Goal: Check status: Check status

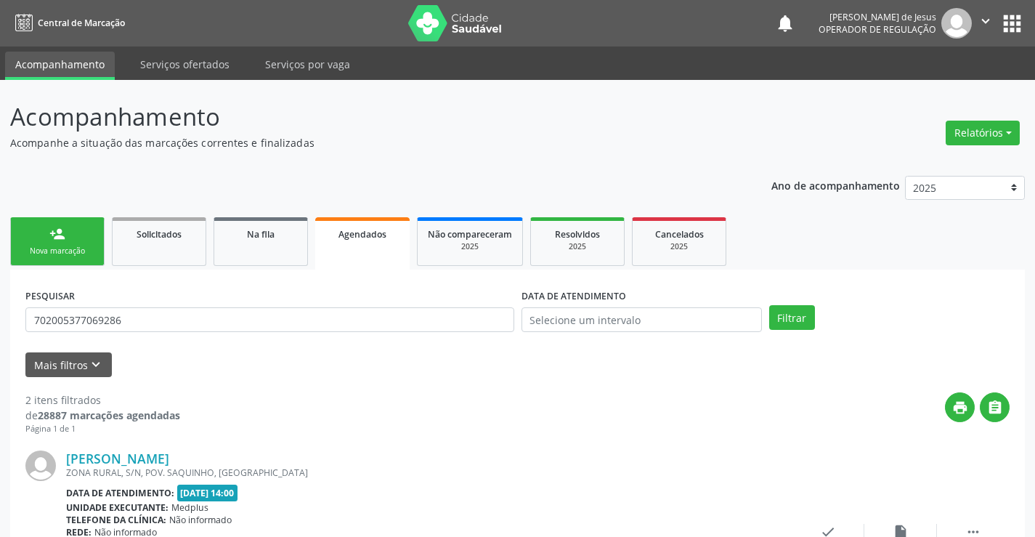
click at [266, 392] on div "print " at bounding box center [594, 413] width 829 height 43
click at [329, 311] on input "702005377069286" at bounding box center [269, 319] width 489 height 25
type input "703408142282300"
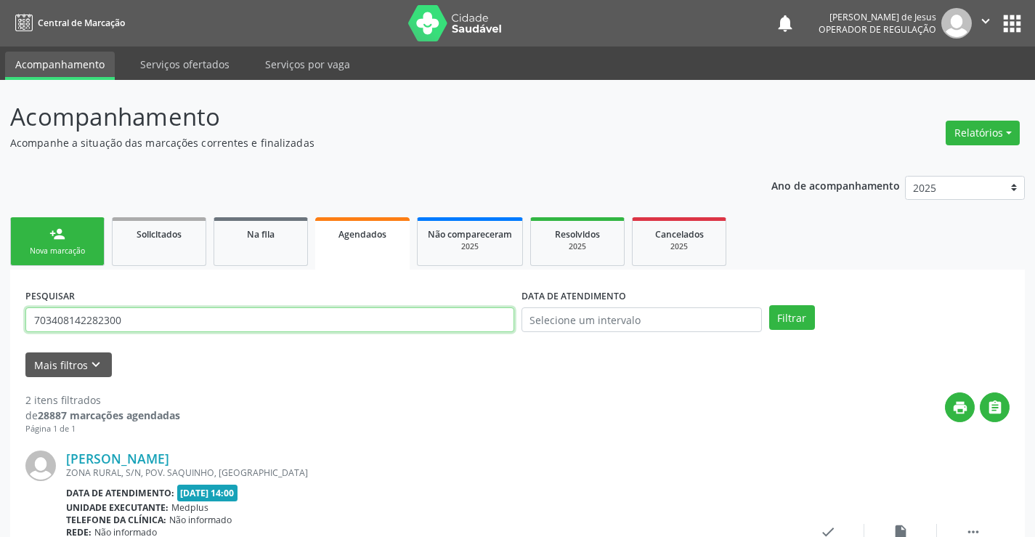
click at [769, 305] on button "Filtrar" at bounding box center [792, 317] width 46 height 25
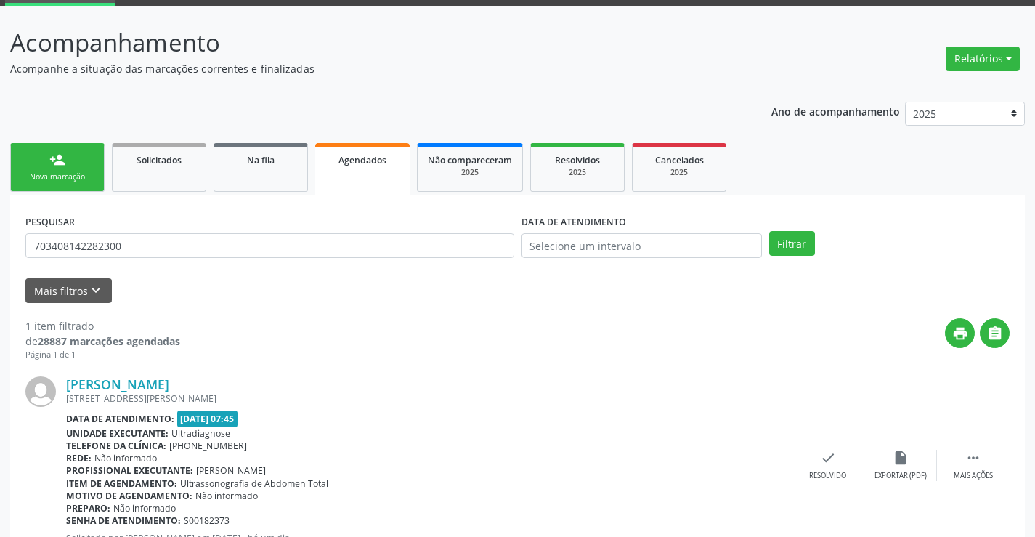
scroll to position [132, 0]
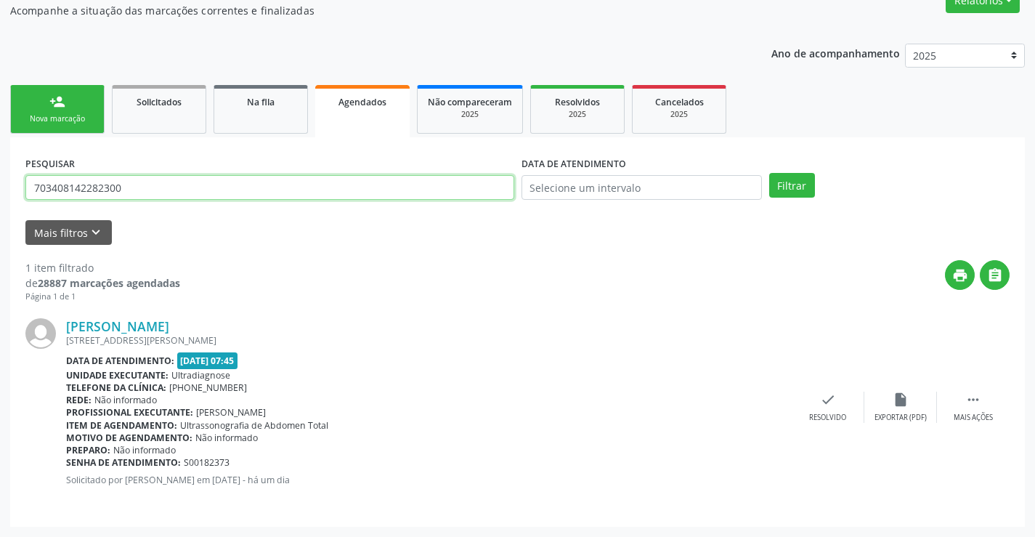
click at [166, 196] on input "703408142282300" at bounding box center [269, 187] width 489 height 25
click at [166, 195] on input "703408142282300" at bounding box center [269, 187] width 489 height 25
click at [166, 196] on input "703408142282300" at bounding box center [269, 187] width 489 height 25
type input "704803067404440"
click at [769, 173] on button "Filtrar" at bounding box center [792, 185] width 46 height 25
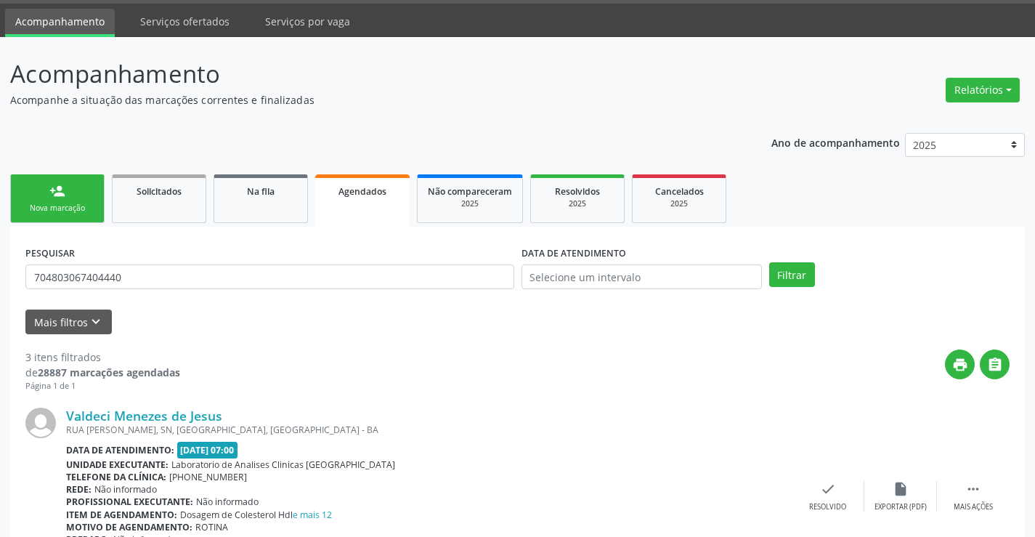
scroll to position [0, 0]
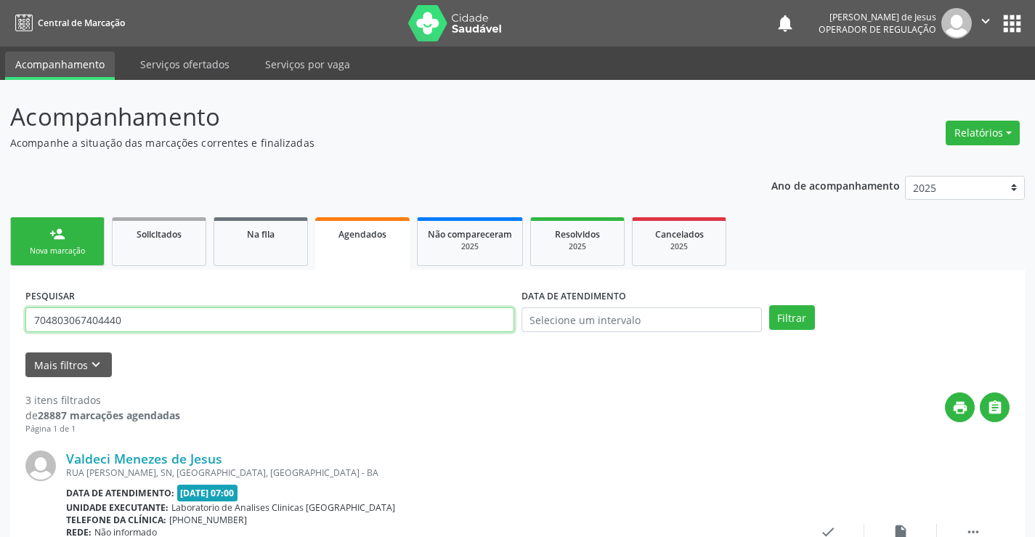
click at [176, 323] on input "704803067404440" at bounding box center [269, 319] width 489 height 25
type input "704803067404440"
click at [769, 305] on button "Filtrar" at bounding box center [792, 317] width 46 height 25
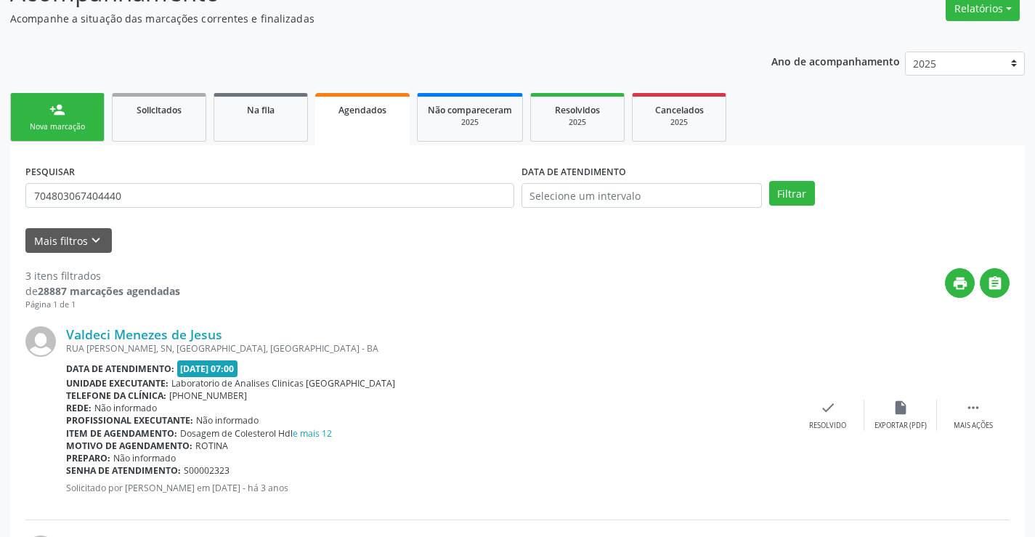
scroll to position [115, 0]
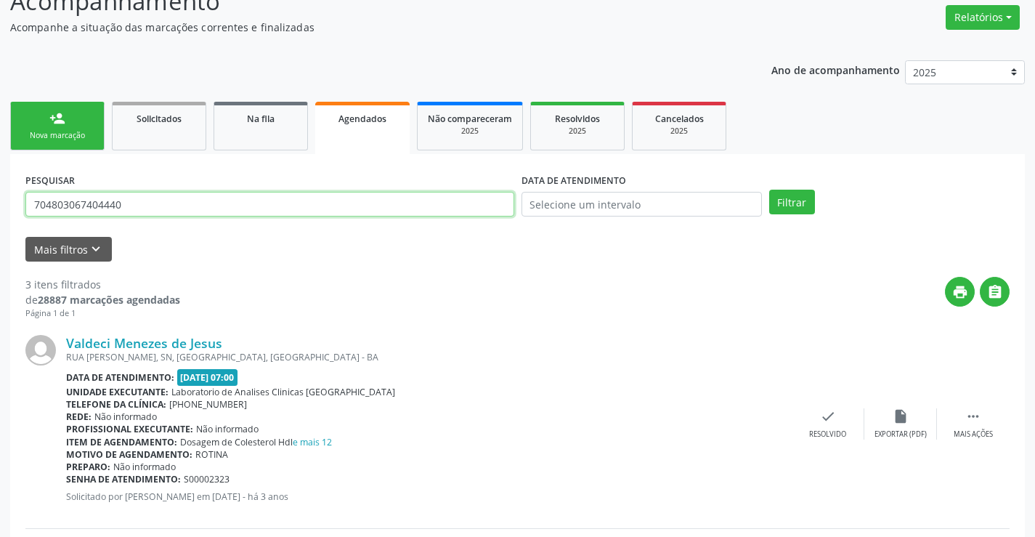
click at [199, 208] on input "704803067404440" at bounding box center [269, 204] width 489 height 25
type input "702002399906587"
click at [769, 190] on button "Filtrar" at bounding box center [792, 202] width 46 height 25
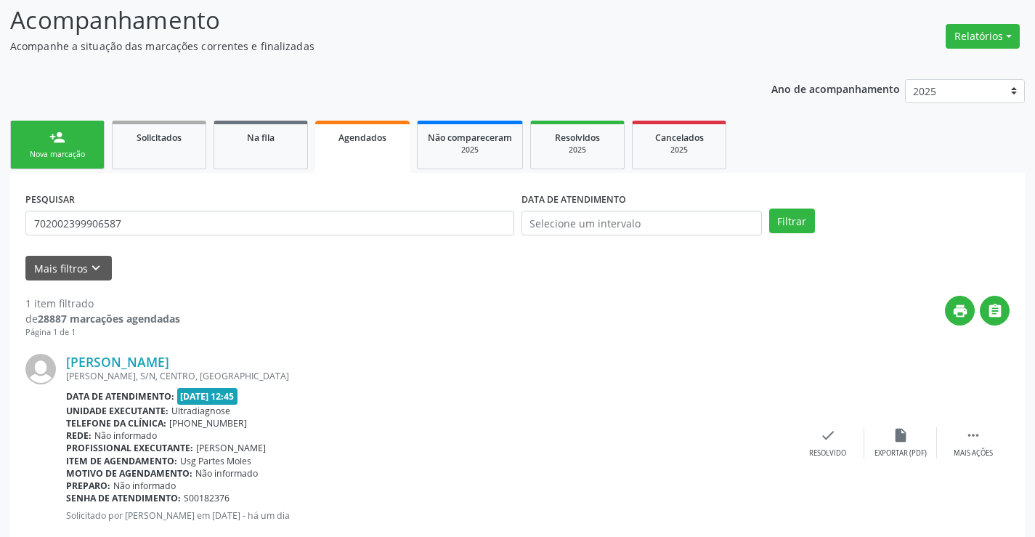
scroll to position [132, 0]
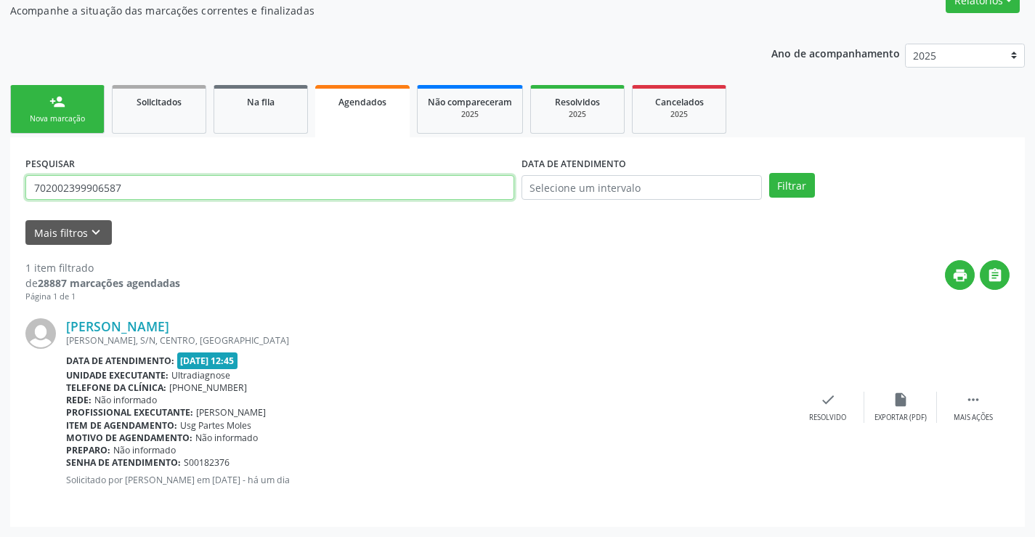
click at [144, 189] on input "702002399906587" at bounding box center [269, 187] width 489 height 25
type input "702001320466983"
click at [769, 173] on button "Filtrar" at bounding box center [792, 185] width 46 height 25
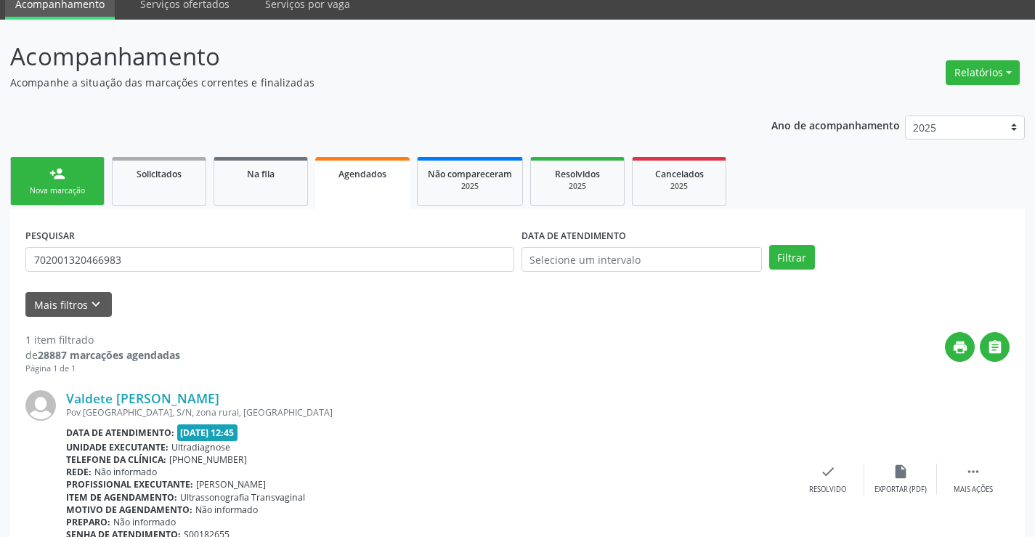
scroll to position [0, 0]
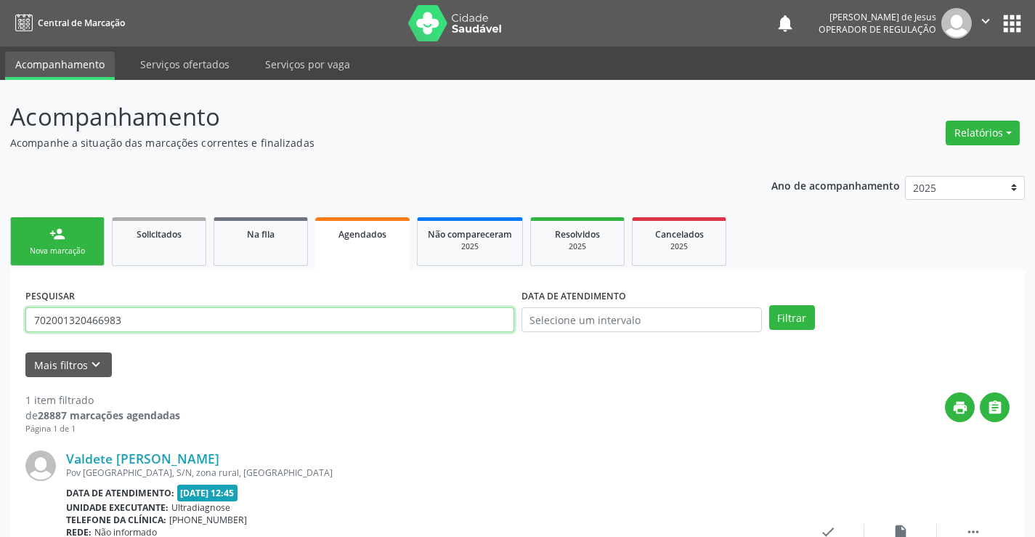
click at [456, 325] on input "702001320466983" at bounding box center [269, 319] width 489 height 25
type input "702102721605593"
click at [769, 305] on button "Filtrar" at bounding box center [792, 317] width 46 height 25
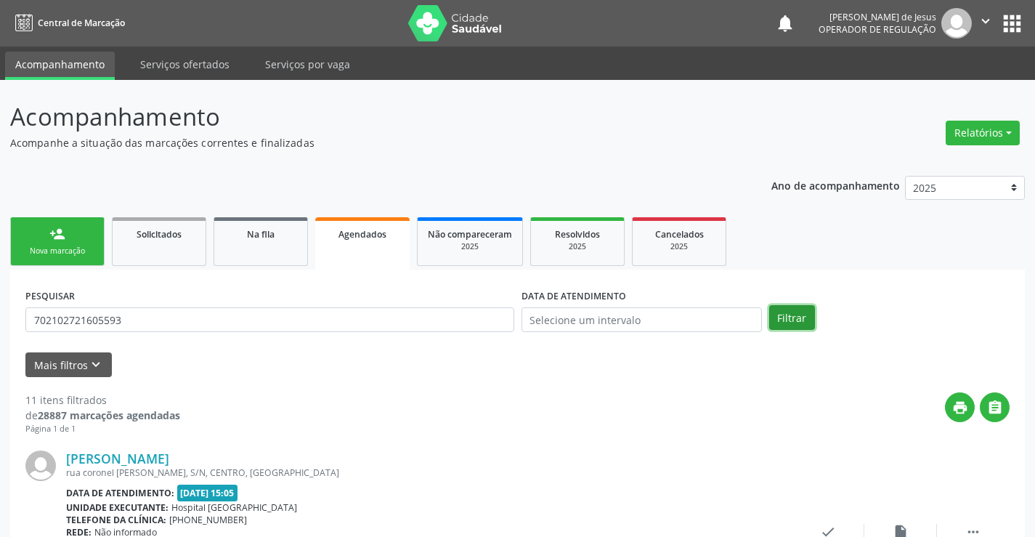
click at [780, 317] on button "Filtrar" at bounding box center [792, 317] width 46 height 25
click at [452, 328] on input "702102721605593" at bounding box center [269, 319] width 489 height 25
type input "701001823696697"
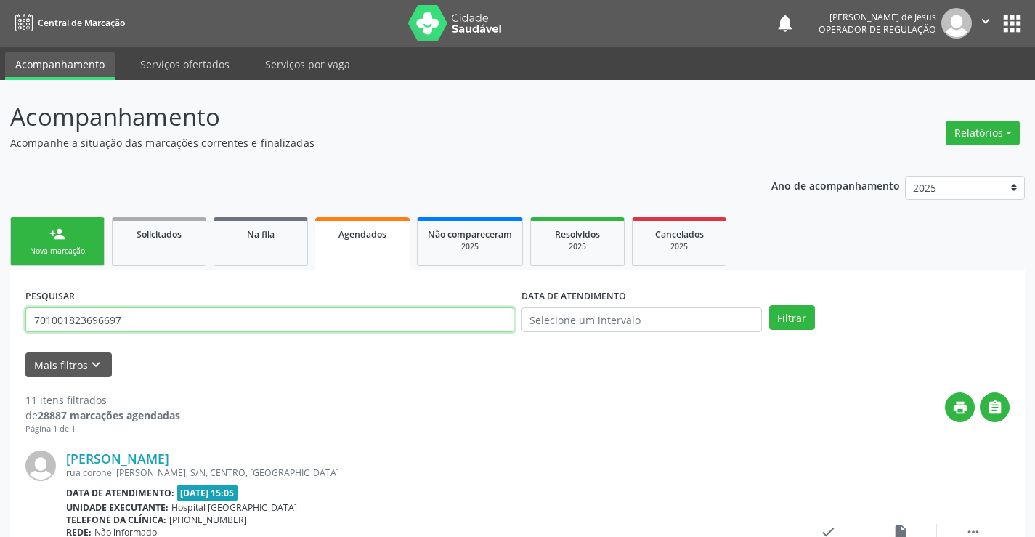
click at [769, 305] on button "Filtrar" at bounding box center [792, 317] width 46 height 25
click at [352, 319] on input "701001823696697" at bounding box center [269, 319] width 489 height 25
type input "707603254117197"
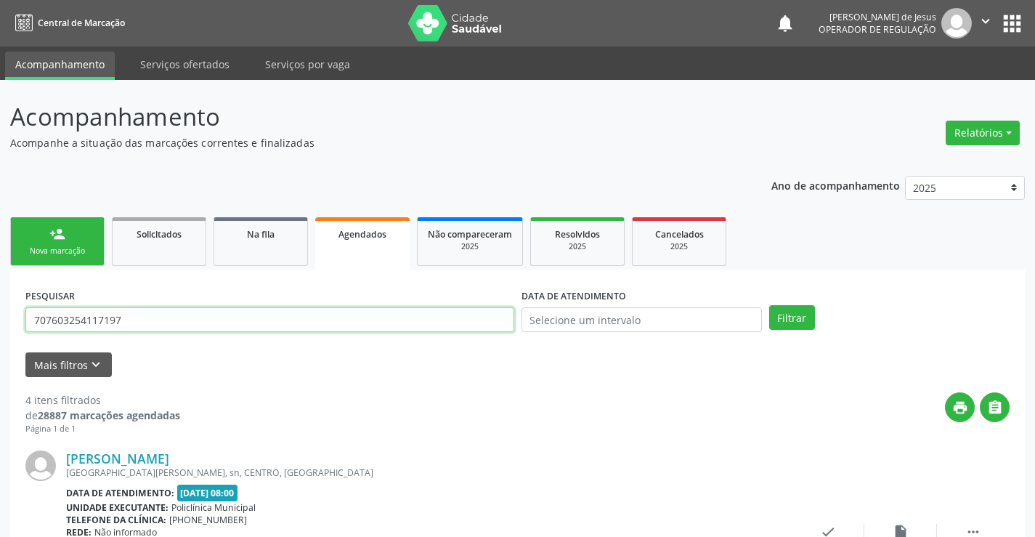
click at [769, 305] on button "Filtrar" at bounding box center [792, 317] width 46 height 25
click at [137, 330] on input "707603254117197" at bounding box center [269, 319] width 489 height 25
type input "709002824741617"
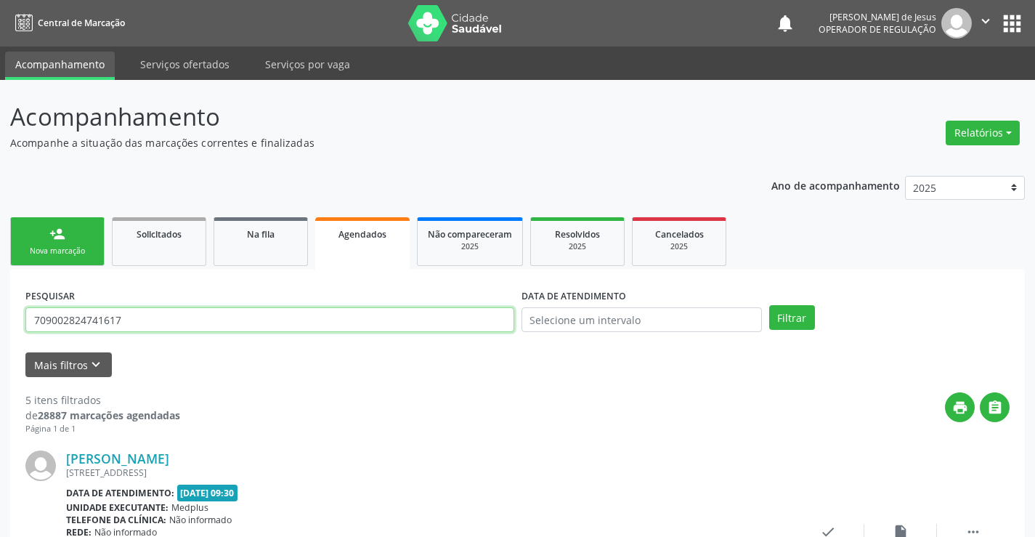
click at [769, 305] on button "Filtrar" at bounding box center [792, 317] width 46 height 25
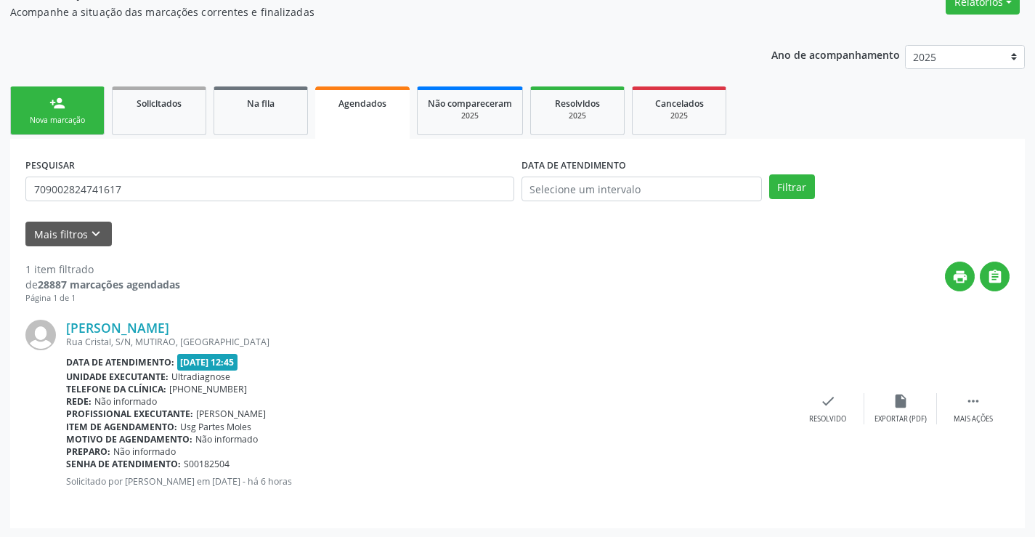
scroll to position [132, 0]
